Goal: Task Accomplishment & Management: Complete application form

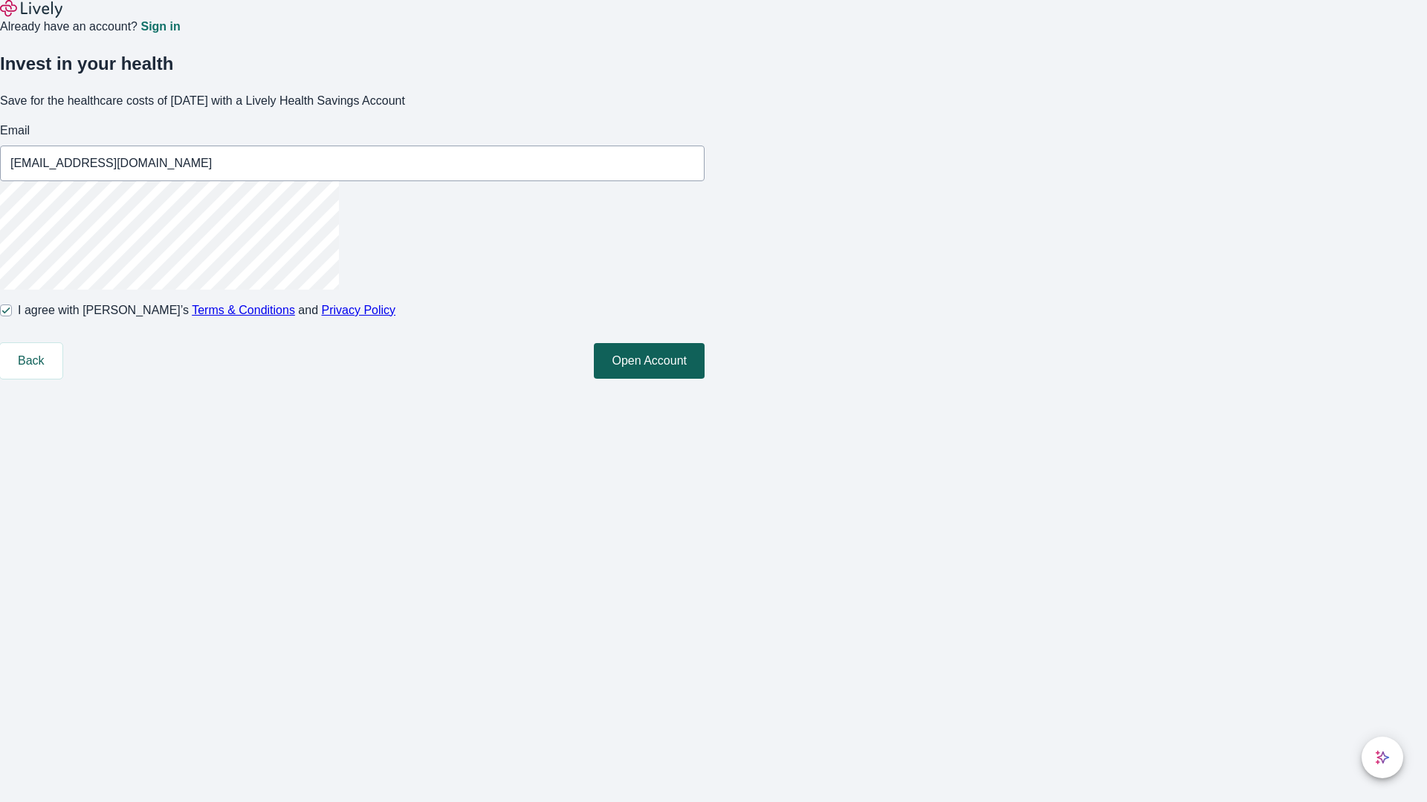
click at [704, 379] on button "Open Account" at bounding box center [649, 361] width 111 height 36
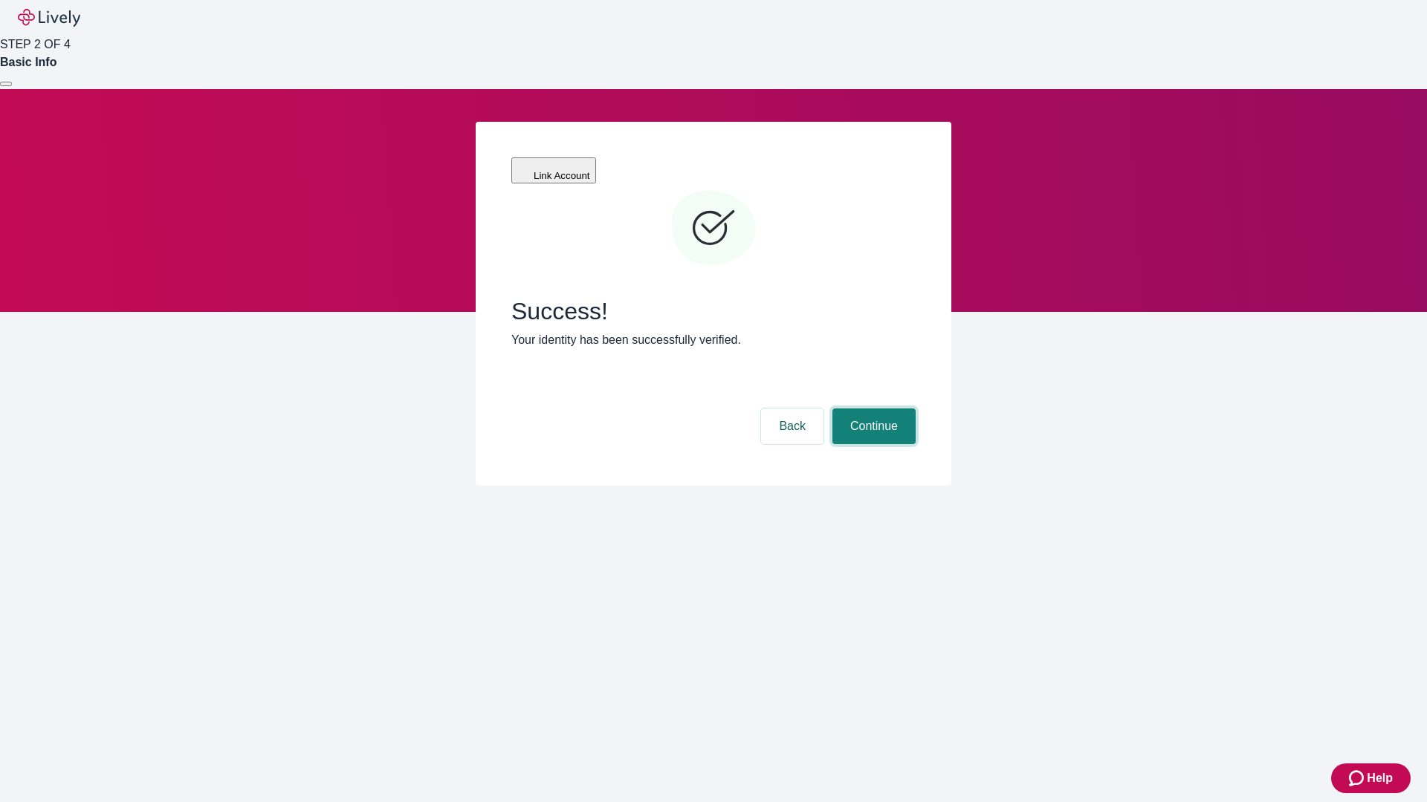
click at [872, 409] on button "Continue" at bounding box center [873, 427] width 83 height 36
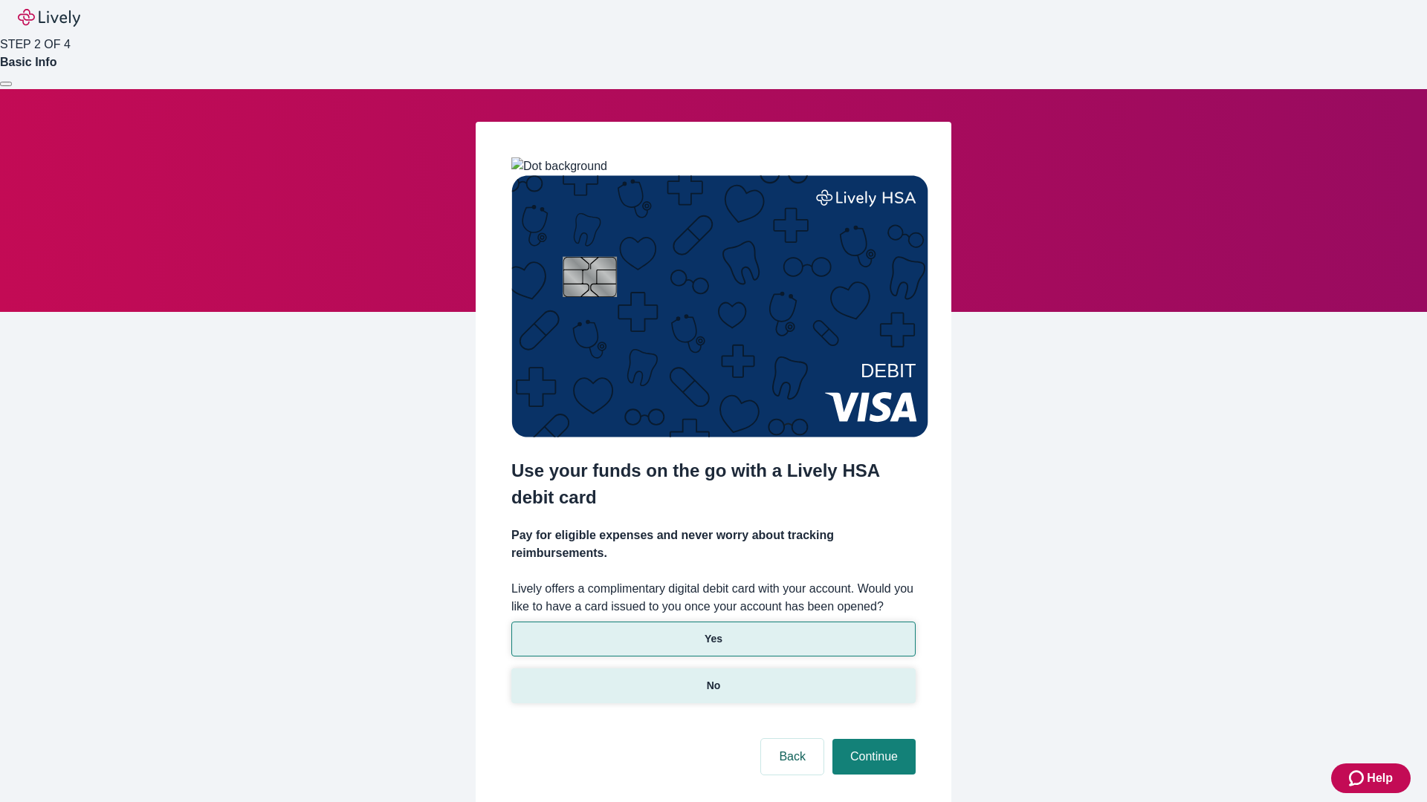
click at [713, 678] on p "No" at bounding box center [714, 686] width 14 height 16
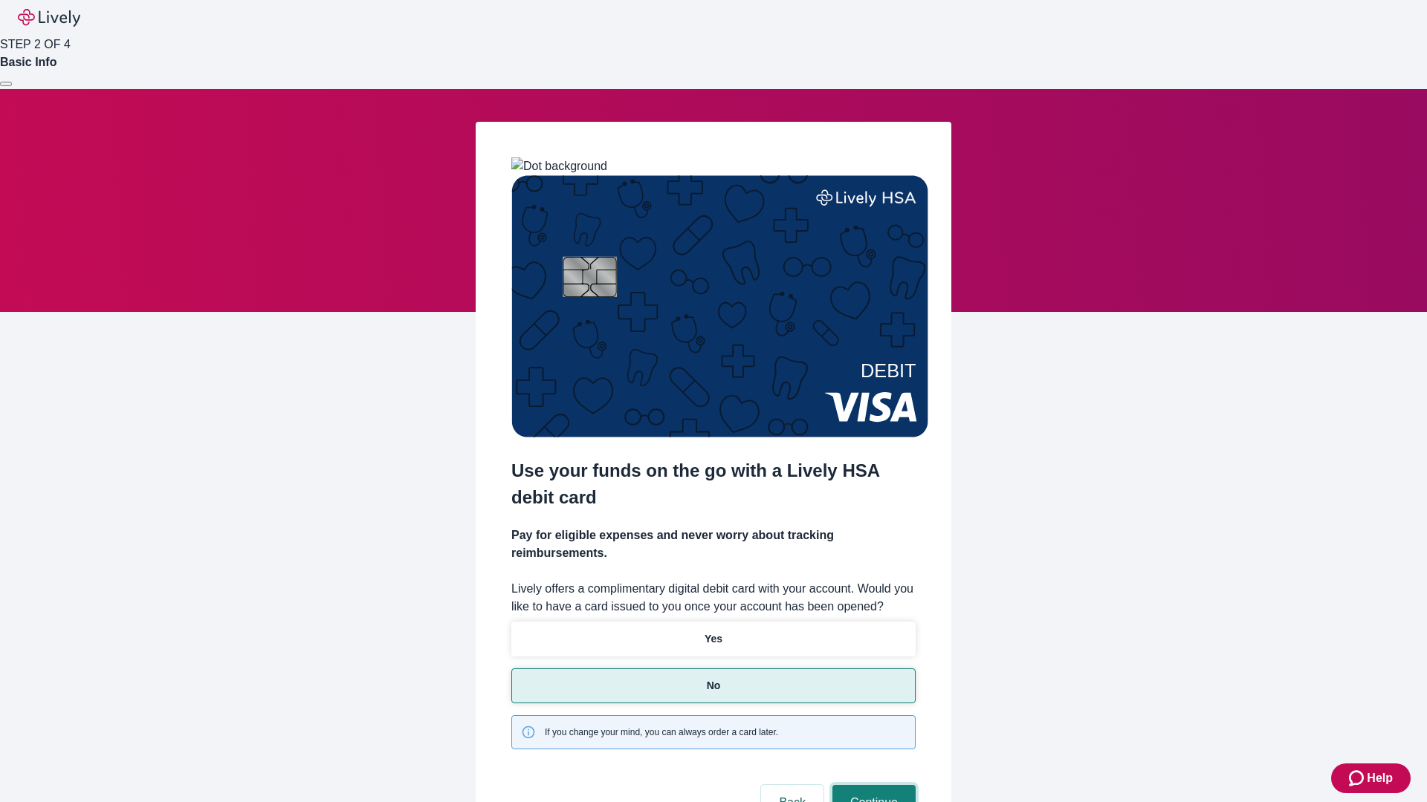
click at [872, 785] on button "Continue" at bounding box center [873, 803] width 83 height 36
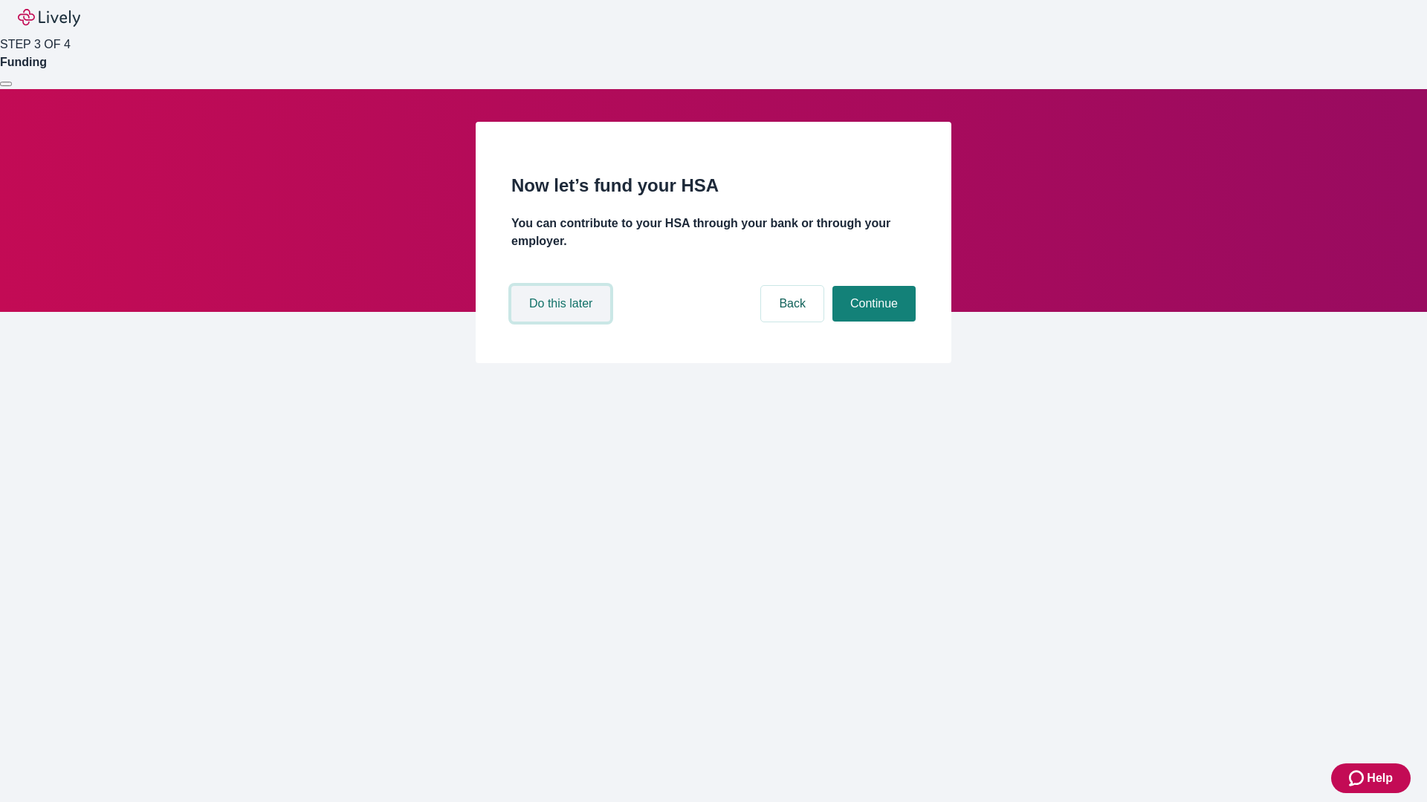
click at [562, 322] on button "Do this later" at bounding box center [560, 304] width 99 height 36
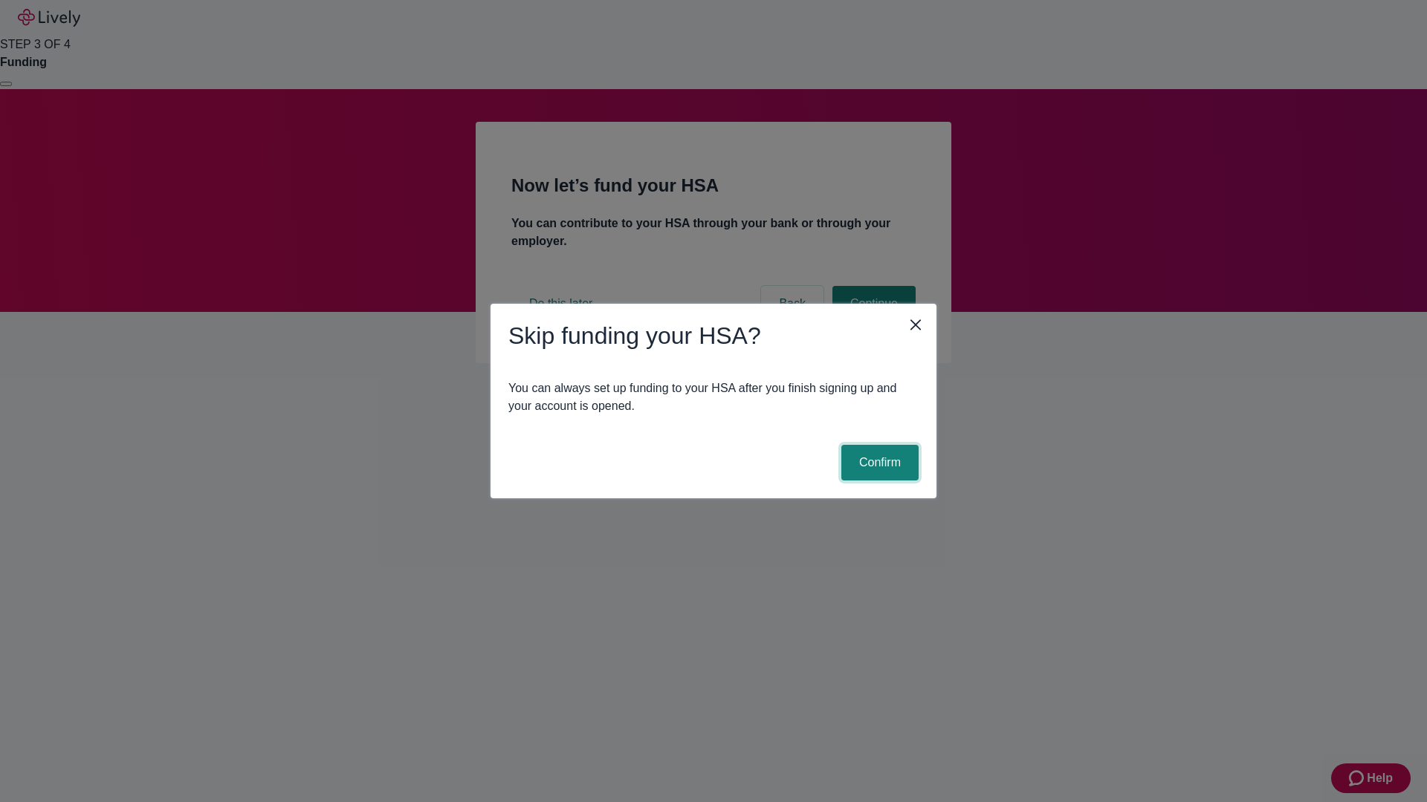
click at [878, 463] on button "Confirm" at bounding box center [879, 463] width 77 height 36
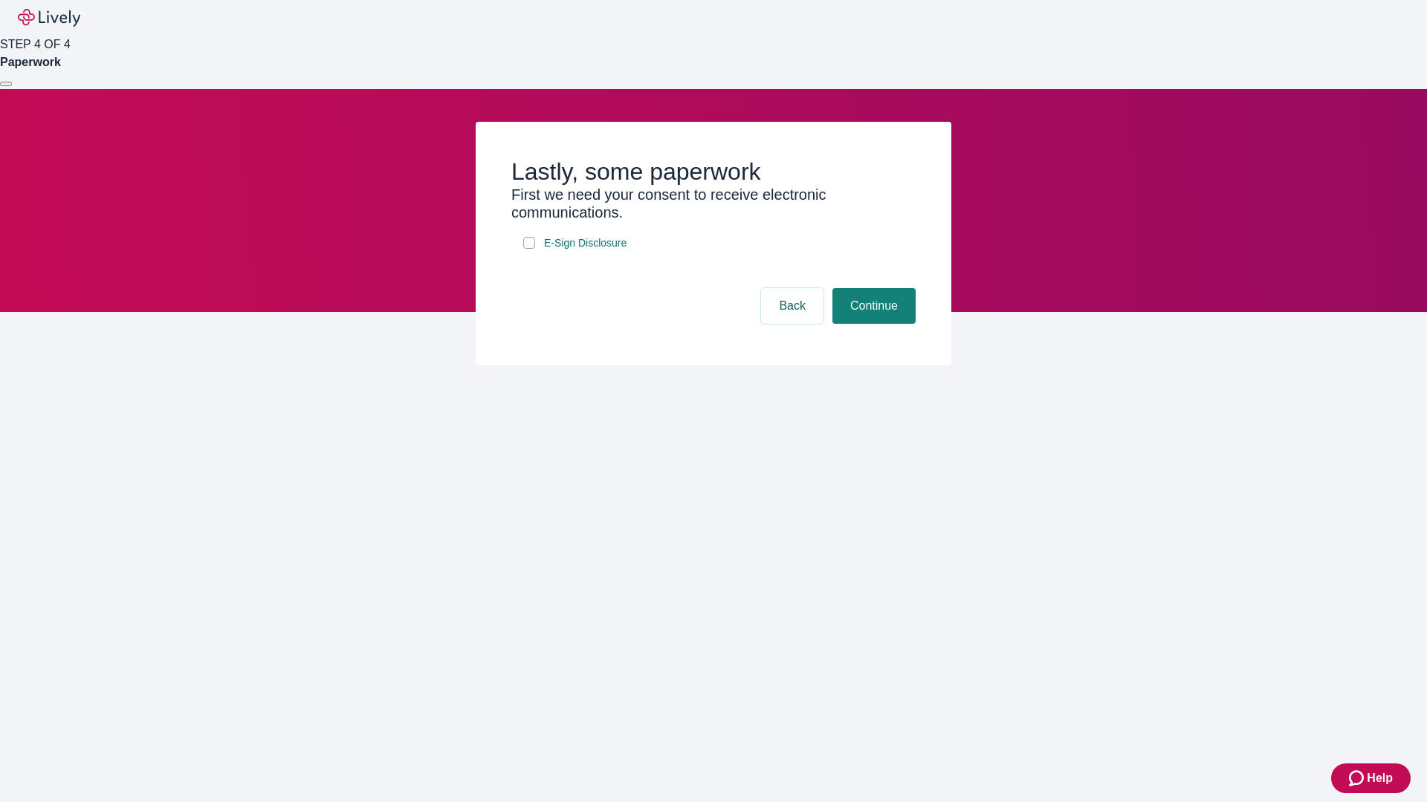
click at [529, 249] on input "E-Sign Disclosure" at bounding box center [529, 243] width 12 height 12
checkbox input "true"
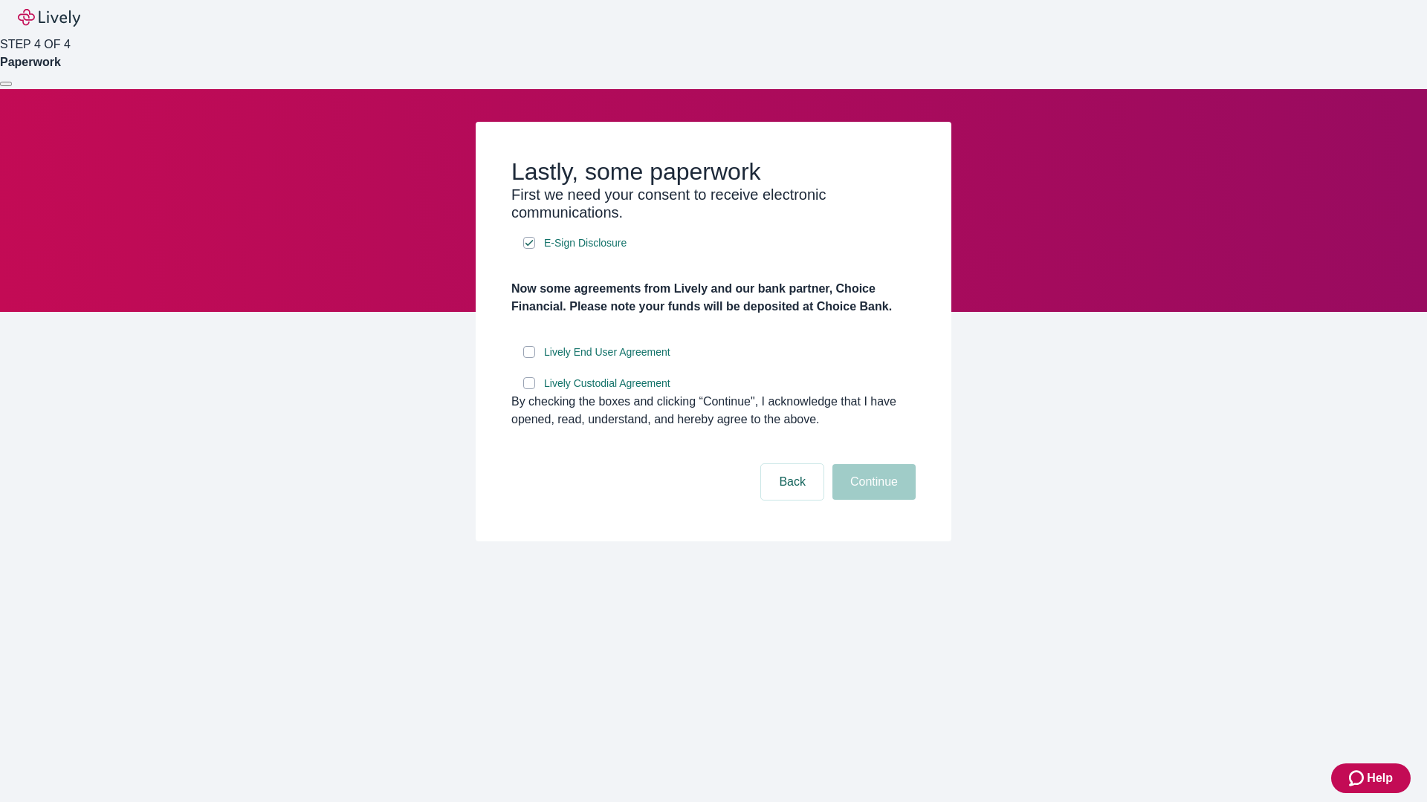
click at [529, 358] on input "Lively End User Agreement" at bounding box center [529, 352] width 12 height 12
checkbox input "true"
click at [529, 389] on input "Lively Custodial Agreement" at bounding box center [529, 383] width 12 height 12
checkbox input "true"
click at [872, 500] on button "Continue" at bounding box center [873, 482] width 83 height 36
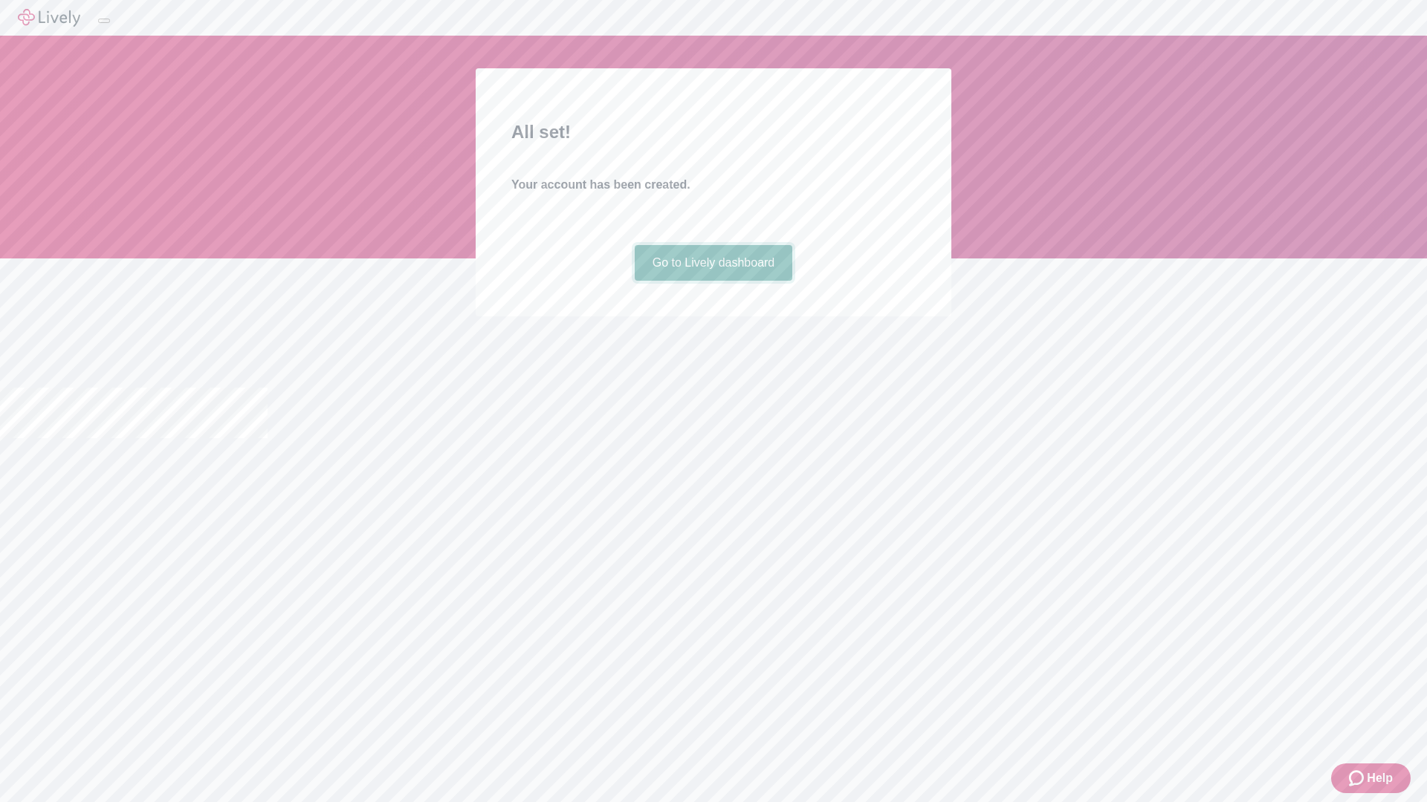
click at [713, 281] on link "Go to Lively dashboard" at bounding box center [714, 263] width 158 height 36
